Goal: Transaction & Acquisition: Purchase product/service

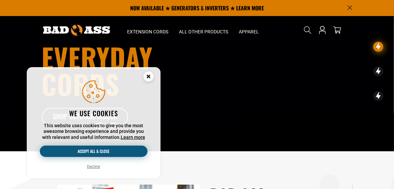
click at [115, 151] on button "Accept all & close" at bounding box center [94, 151] width 108 height 11
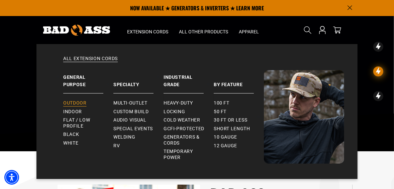
click at [80, 103] on span "Outdoor" at bounding box center [74, 103] width 23 height 6
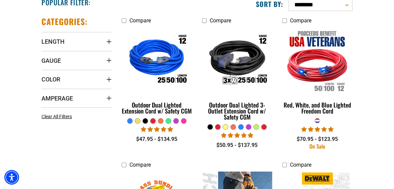
scroll to position [160, 0]
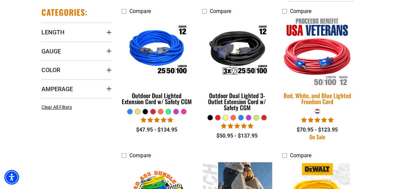
click at [321, 99] on div "Red, White, and Blue Lighted Freedom Cord" at bounding box center [317, 99] width 70 height 12
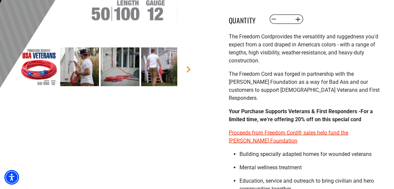
scroll to position [214, 0]
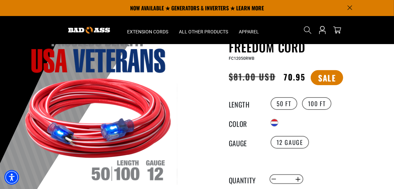
scroll to position [0, 0]
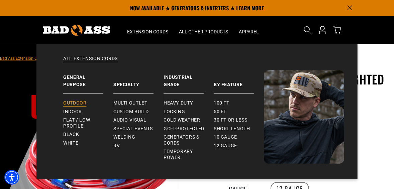
click at [79, 103] on span "Outdoor" at bounding box center [74, 103] width 23 height 6
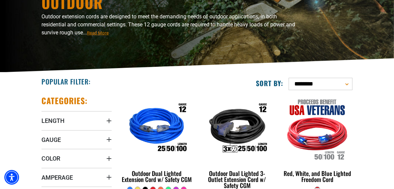
scroll to position [80, 0]
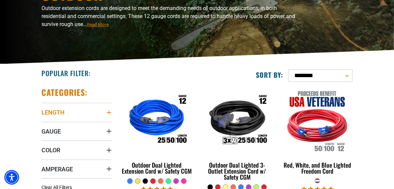
click at [108, 111] on icon "Length" at bounding box center [108, 112] width 5 height 5
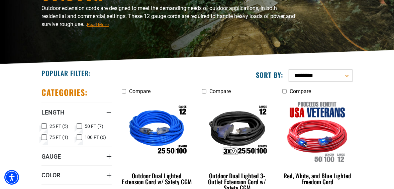
click at [80, 126] on icon at bounding box center [79, 126] width 5 height 9
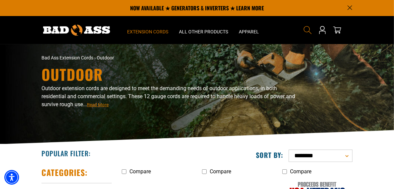
click at [308, 34] on icon "Search" at bounding box center [307, 30] width 9 height 9
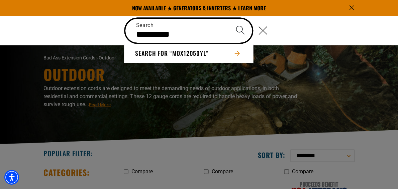
type input "**********"
click at [238, 31] on icon "Search" at bounding box center [241, 30] width 10 height 10
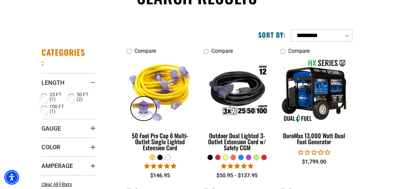
scroll to position [80, 0]
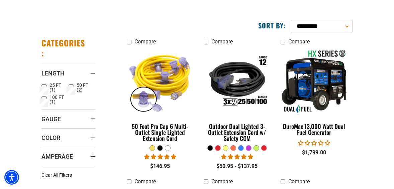
click at [71, 86] on icon at bounding box center [71, 87] width 5 height 9
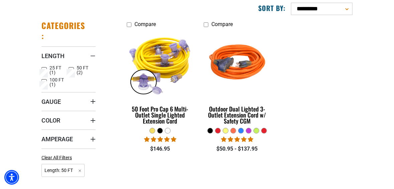
scroll to position [107, 0]
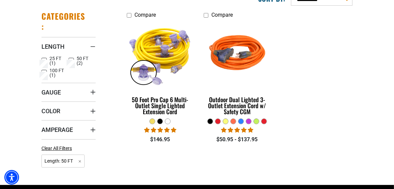
click at [151, 121] on div at bounding box center [152, 121] width 5 height 5
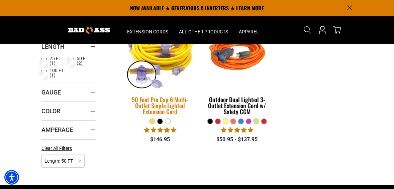
click at [170, 106] on div "50 Foot Pro Cap 6 Multi-Outlet Single Lighted Extension Cord" at bounding box center [160, 106] width 67 height 18
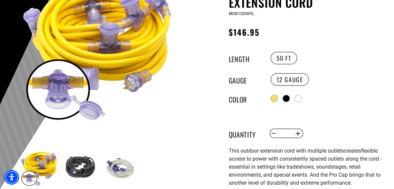
scroll to position [107, 0]
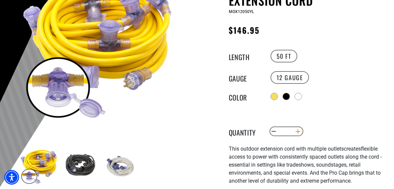
click at [298, 131] on button "Increase quantity for 50 Foot Pro Cap 6 Multi-Outlet Single Lighted Extension C…" at bounding box center [298, 131] width 10 height 11
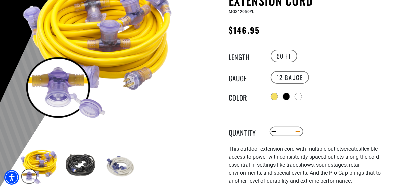
click at [298, 131] on button "Increase quantity for 50 Foot Pro Cap 6 Multi-Outlet Single Lighted Extension C…" at bounding box center [298, 131] width 10 height 11
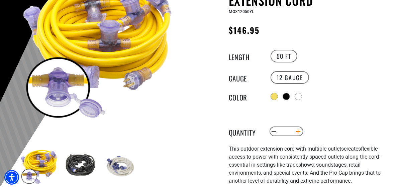
click at [298, 131] on button "Increase quantity for 50 Foot Pro Cap 6 Multi-Outlet Single Lighted Extension C…" at bounding box center [298, 131] width 10 height 11
type input "**"
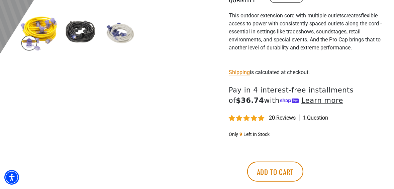
scroll to position [241, 0]
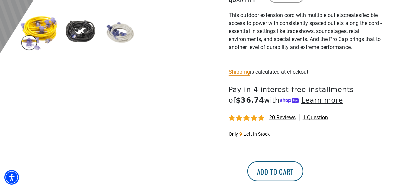
click at [303, 169] on button "Add to cart" at bounding box center [275, 171] width 56 height 20
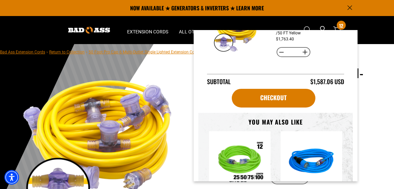
scroll to position [0, 0]
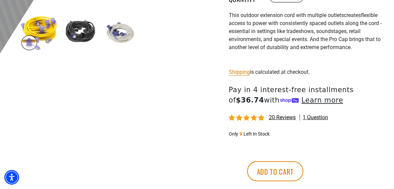
scroll to position [267, 0]
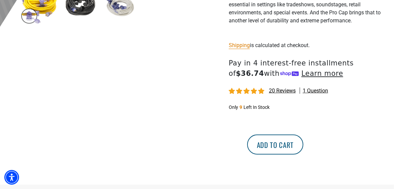
click at [303, 144] on button "Add to cart" at bounding box center [275, 145] width 56 height 20
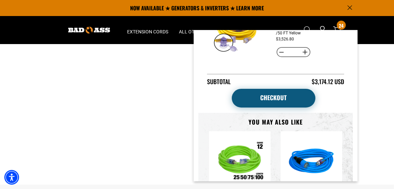
click at [273, 95] on link "Checkout" at bounding box center [274, 98] width 84 height 19
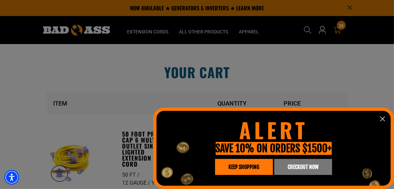
click at [306, 166] on span "CHECKOUT NOW" at bounding box center [302, 166] width 31 height 5
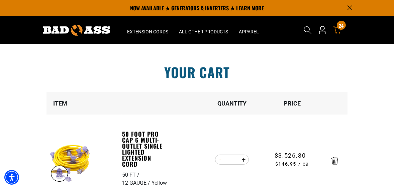
click at [218, 160] on button "Decrease quantity for 50 Foot Pro Cap 6 Multi-Outlet Single Lighted Extension C…" at bounding box center [220, 159] width 10 height 11
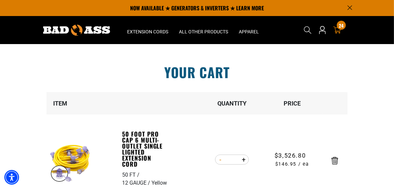
click at [218, 160] on button "Decrease quantity for 50 Foot Pro Cap 6 Multi-Outlet Single Lighted Extension C…" at bounding box center [220, 159] width 10 height 11
click at [219, 160] on button "Decrease quantity for 50 Foot Pro Cap 6 Multi-Outlet Single Lighted Extension C…" at bounding box center [220, 159] width 10 height 11
type input "**"
click at [219, 160] on form "Item Quantity Price 50 Foot Pro Cap 6 Multi-Outlet Single Lighted Extension Cor…" at bounding box center [196, 148] width 301 height 113
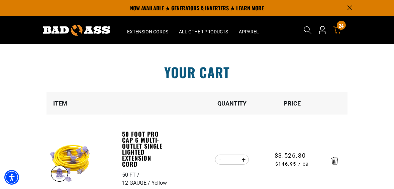
click at [219, 160] on form "Item Quantity Price 50 Foot Pro Cap 6 Multi-Outlet Single Lighted Extension Cor…" at bounding box center [196, 148] width 301 height 113
click at [220, 160] on button "Decrease quantity for 50 Foot Pro Cap 6 Multi-Outlet Single Lighted Extension C…" at bounding box center [220, 159] width 10 height 11
type input "**"
click at [220, 160] on form "Item Quantity Price 50 Foot Pro Cap 6 Multi-Outlet Single Lighted Extension Cor…" at bounding box center [196, 148] width 301 height 113
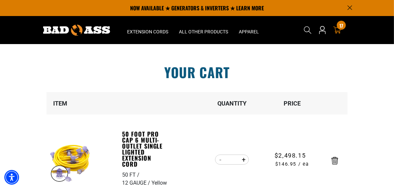
click at [220, 160] on form "Item Quantity Price 50 Foot Pro Cap 6 Multi-Outlet Single Lighted Extension Cor…" at bounding box center [196, 148] width 301 height 113
click at [221, 159] on button "Decrease quantity for 50 Foot Pro Cap 6 Multi-Outlet Single Lighted Extension C…" at bounding box center [220, 159] width 10 height 11
type input "**"
click at [221, 160] on form "Item Quantity Price 50 Foot Pro Cap 6 Multi-Outlet Single Lighted Extension Cor…" at bounding box center [196, 148] width 301 height 113
click at [221, 160] on button "Decrease quantity for 50 Foot Pro Cap 6 Multi-Outlet Single Lighted Extension C…" at bounding box center [220, 159] width 10 height 11
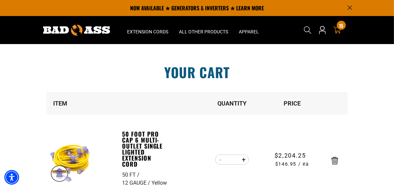
type input "**"
click at [221, 160] on form "Item Quantity Price 50 Foot Pro Cap 6 Multi-Outlet Single Lighted Extension Cor…" at bounding box center [196, 148] width 301 height 113
click at [219, 160] on button "Decrease quantity for 50 Foot Pro Cap 6 Multi-Outlet Single Lighted Extension C…" at bounding box center [220, 159] width 10 height 11
type input "**"
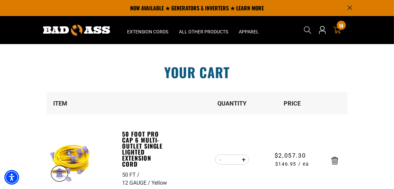
click at [219, 160] on form "Item Quantity Price 50 Foot Pro Cap 6 Multi-Outlet Single Lighted Extension Cor…" at bounding box center [196, 148] width 301 height 113
click at [220, 160] on button "Decrease quantity for 50 Foot Pro Cap 6 Multi-Outlet Single Lighted Extension C…" at bounding box center [220, 159] width 10 height 11
type input "**"
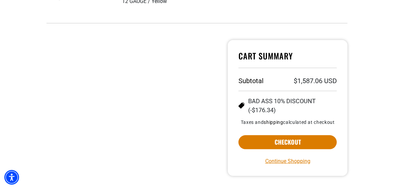
scroll to position [187, 0]
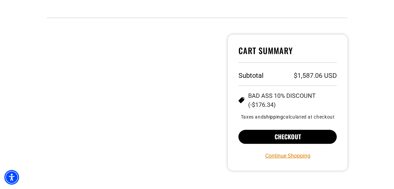
click at [284, 138] on button "Checkout" at bounding box center [287, 137] width 98 height 14
